Goal: Check status: Check status

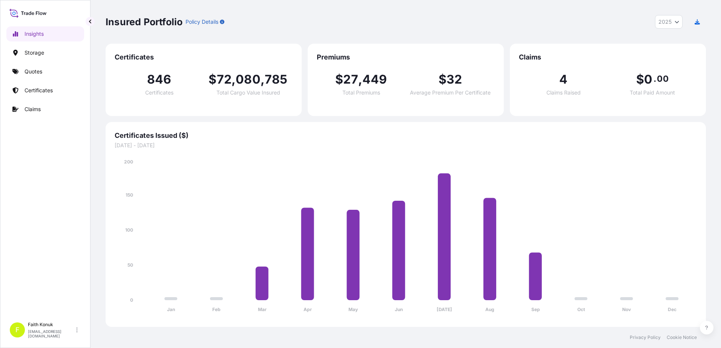
select select "2025"
click at [45, 88] on p "Certificates" at bounding box center [38, 91] width 28 height 8
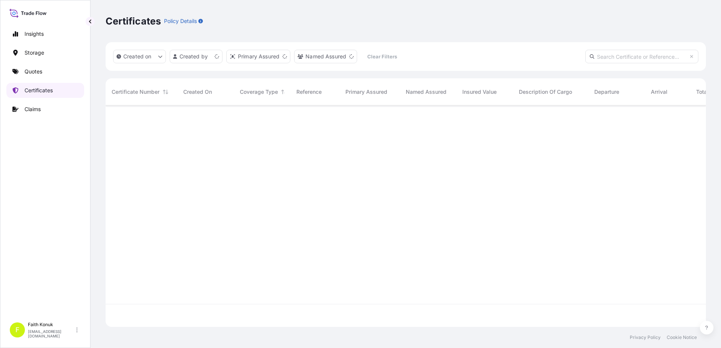
scroll to position [220, 594]
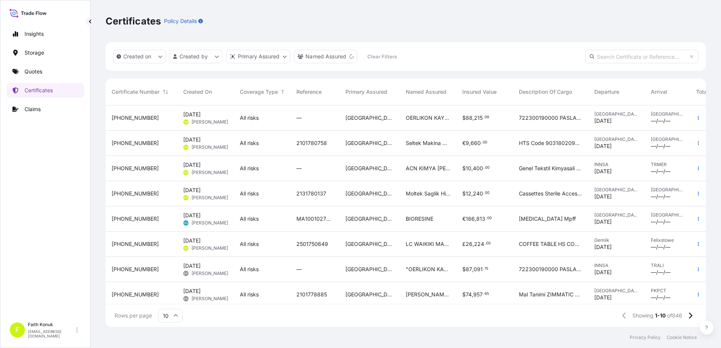
click at [604, 58] on input "text" at bounding box center [641, 57] width 113 height 14
paste input "[PHONE_NUMBER]"
type input "[PHONE_NUMBER]"
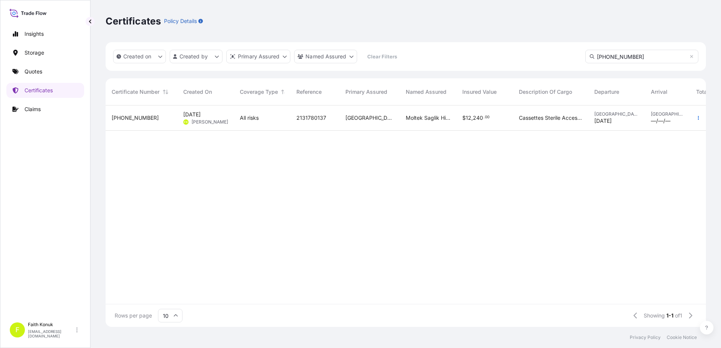
click at [259, 112] on div "All risks" at bounding box center [262, 118] width 57 height 25
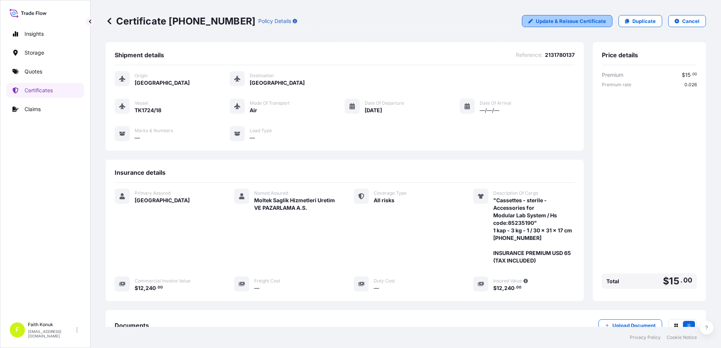
click at [549, 23] on p "Update & Reissue Certificate" at bounding box center [571, 21] width 70 height 8
select select "Air"
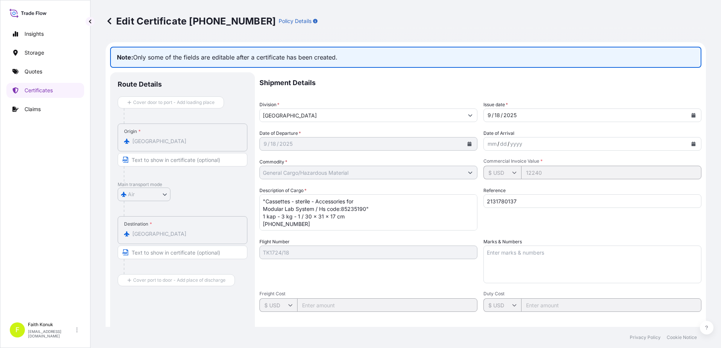
scroll to position [130, 0]
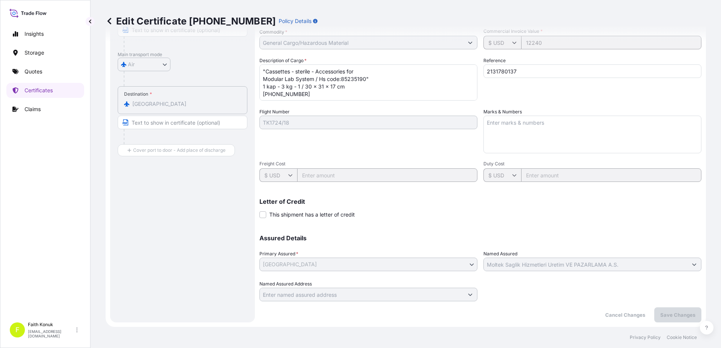
click at [110, 21] on icon at bounding box center [110, 21] width 8 height 8
